Goal: Information Seeking & Learning: Learn about a topic

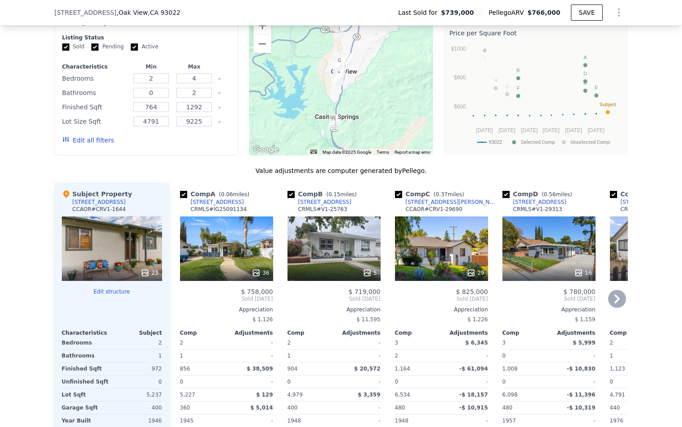
scroll to position [834, 0]
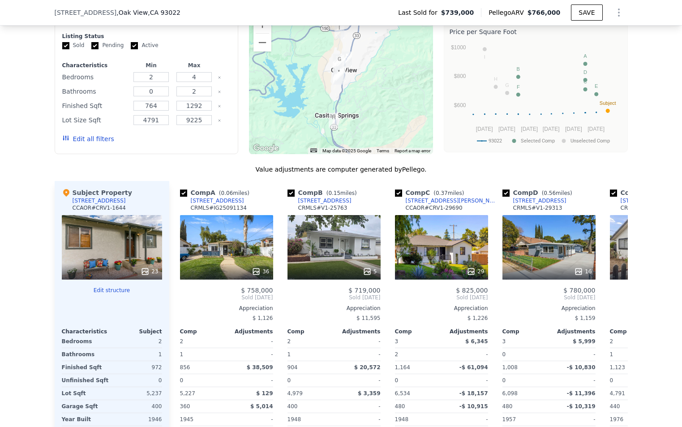
click at [103, 233] on div "23" at bounding box center [112, 247] width 100 height 64
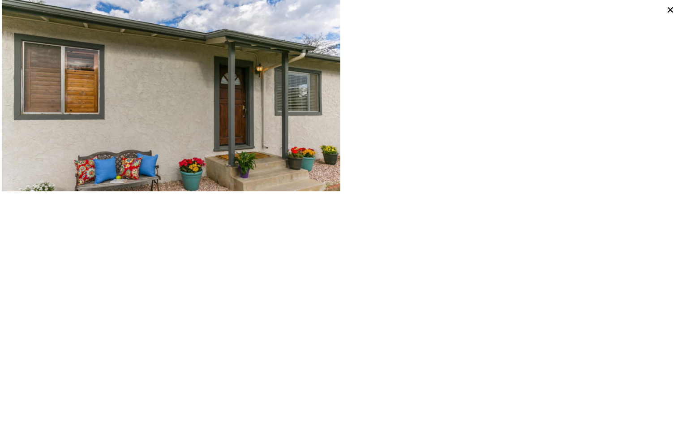
click at [668, 9] on icon at bounding box center [670, 10] width 13 height 13
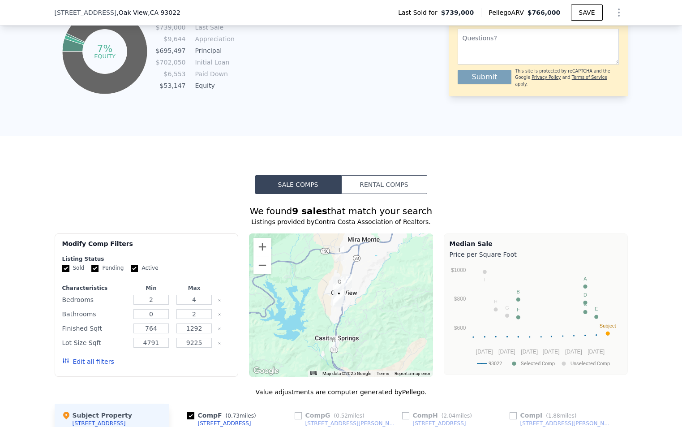
scroll to position [543, 0]
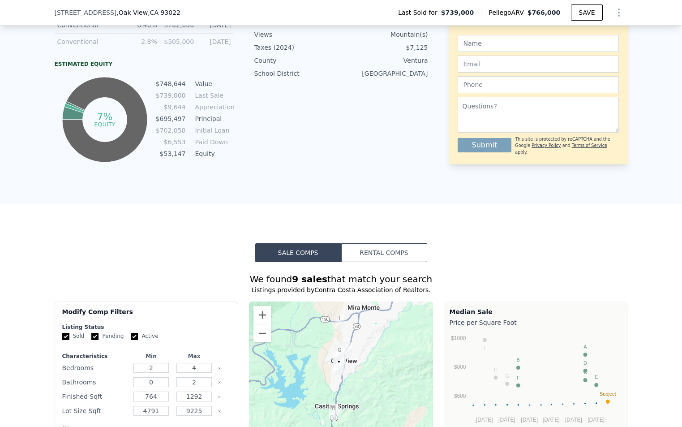
click at [379, 249] on button "Rental Comps" at bounding box center [384, 252] width 86 height 19
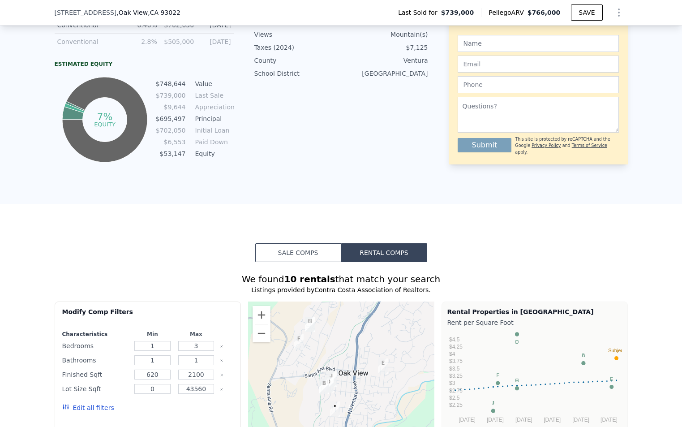
click at [302, 255] on button "Sale Comps" at bounding box center [298, 252] width 86 height 19
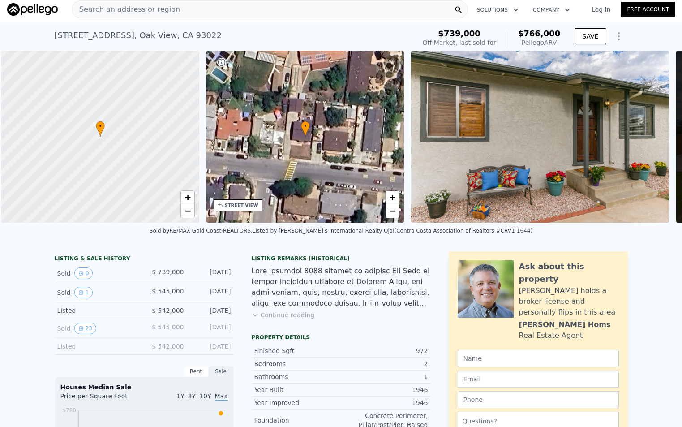
scroll to position [0, 4]
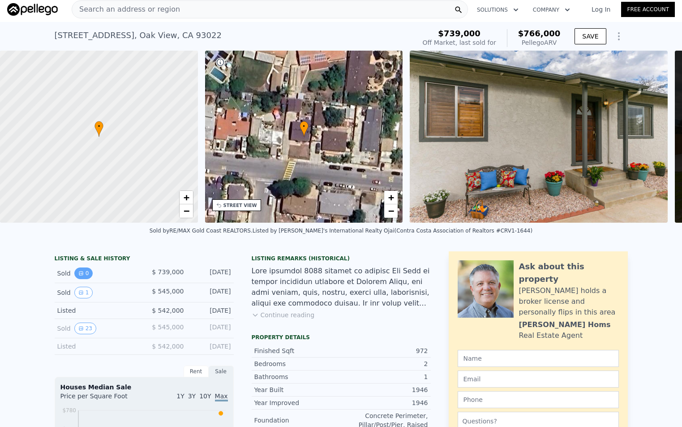
click at [85, 272] on button "0" at bounding box center [83, 273] width 19 height 12
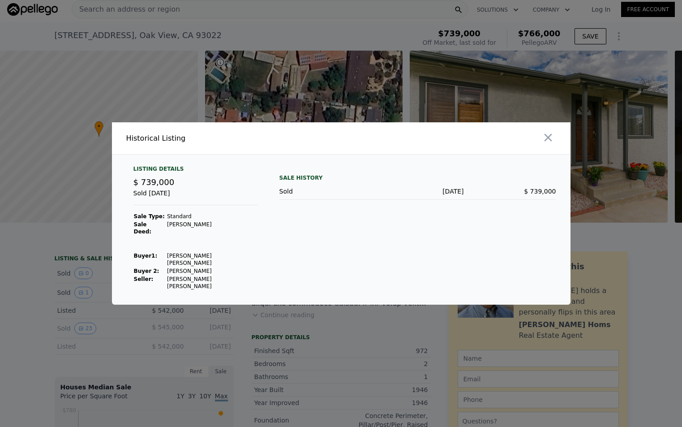
click at [173, 316] on div at bounding box center [341, 213] width 682 height 427
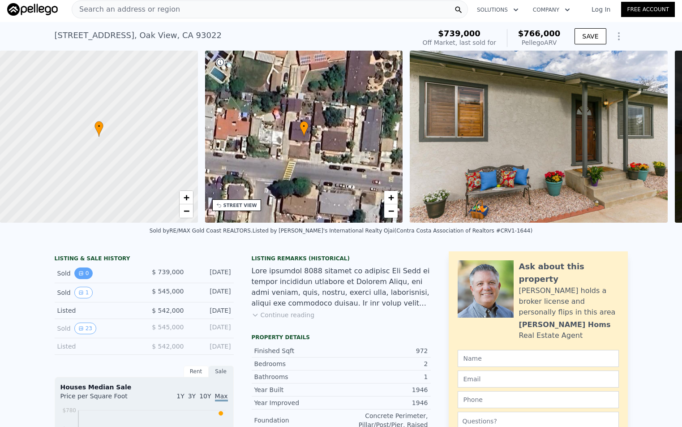
click at [82, 271] on icon "View historical data" at bounding box center [80, 272] width 5 height 5
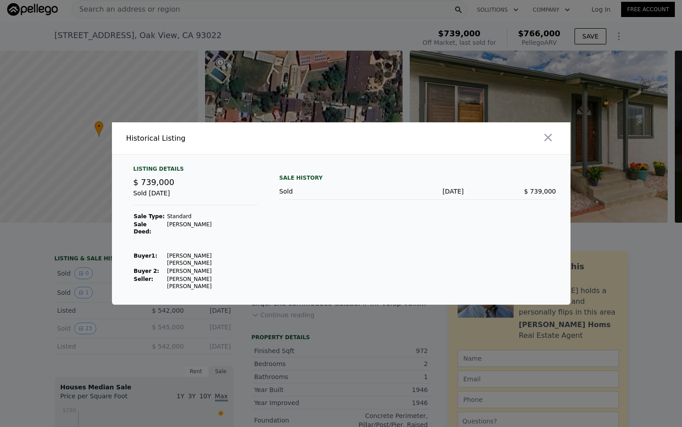
click at [138, 308] on div at bounding box center [341, 213] width 682 height 427
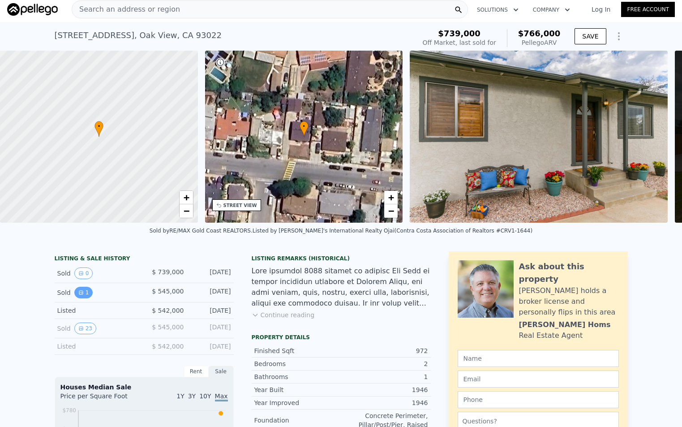
click at [84, 290] on button "1" at bounding box center [83, 292] width 19 height 12
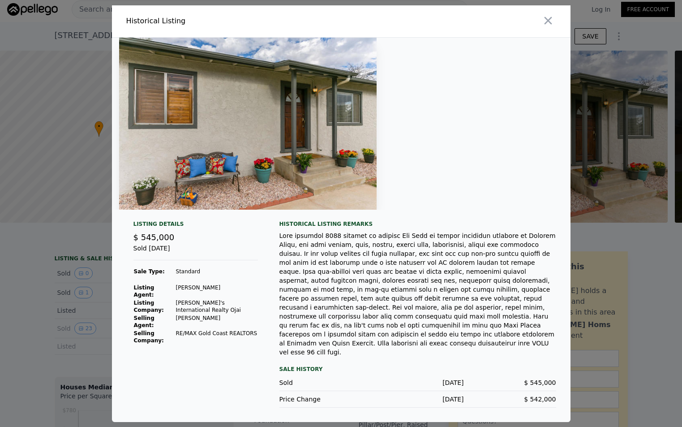
click at [98, 312] on div at bounding box center [341, 213] width 682 height 427
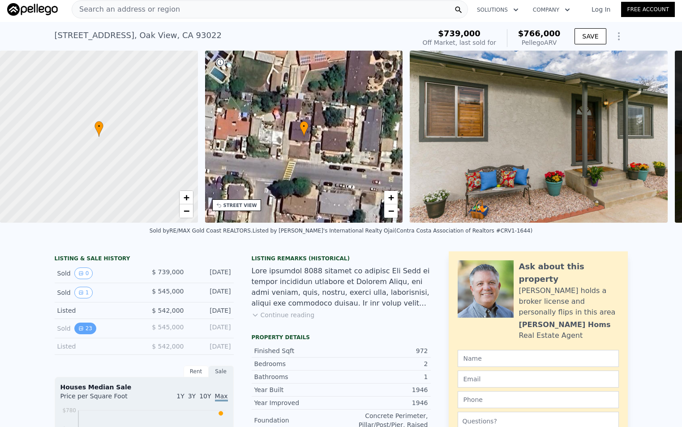
click at [82, 331] on button "23" at bounding box center [85, 328] width 22 height 12
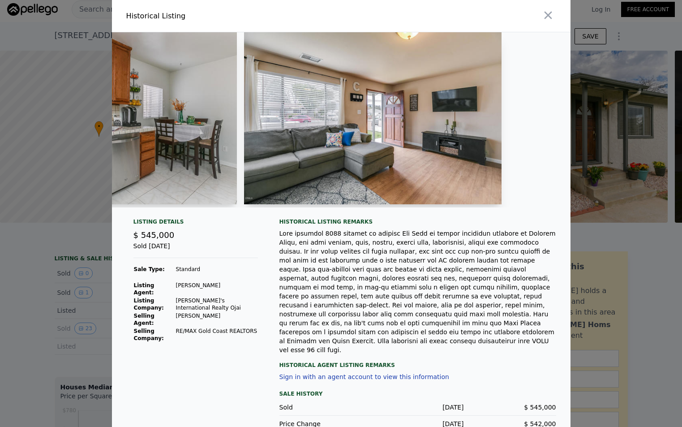
scroll to position [0, 2159]
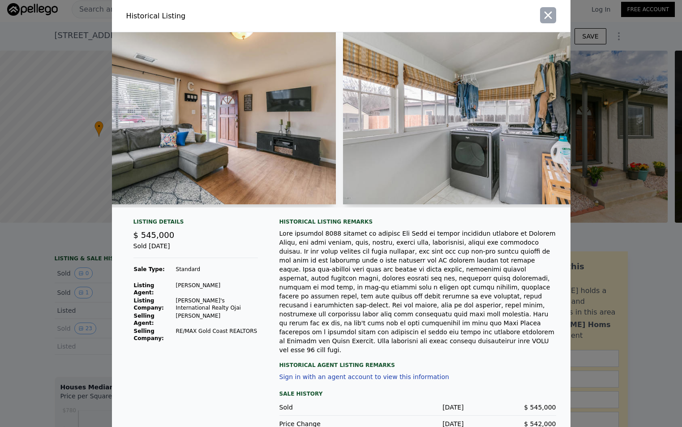
click at [547, 16] on icon "button" at bounding box center [548, 16] width 8 height 8
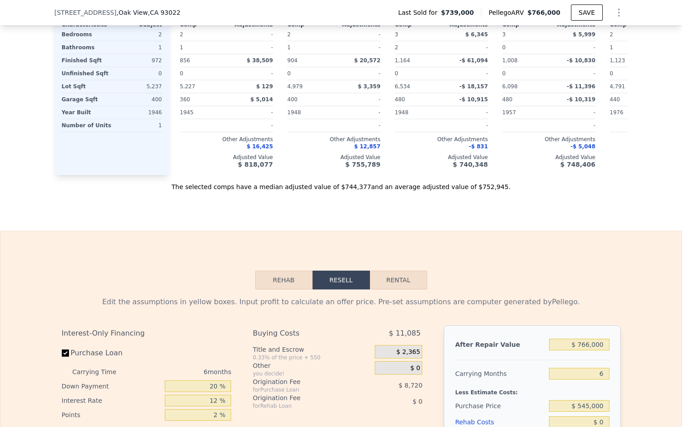
scroll to position [1198, 0]
